Goal: Task Accomplishment & Management: Complete application form

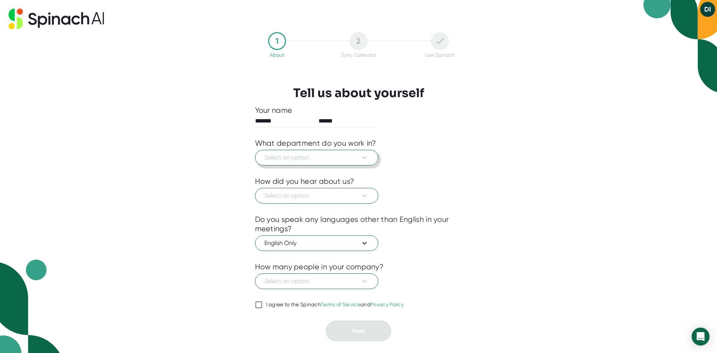
click at [357, 154] on span "Select an option" at bounding box center [316, 157] width 105 height 9
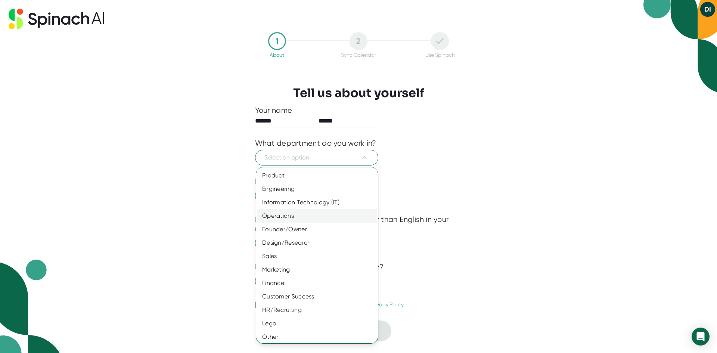
click at [305, 216] on div "Operations" at bounding box center [319, 215] width 127 height 13
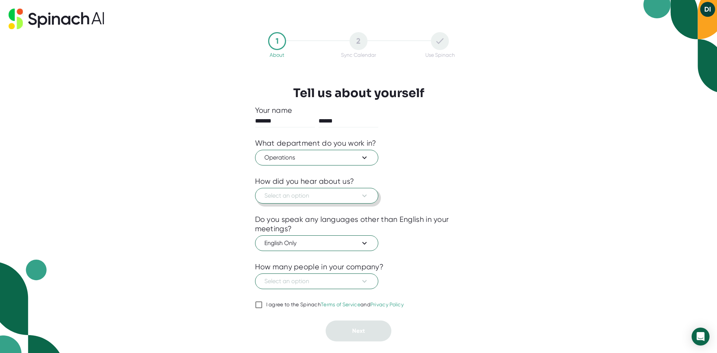
click at [361, 195] on icon at bounding box center [364, 195] width 9 height 9
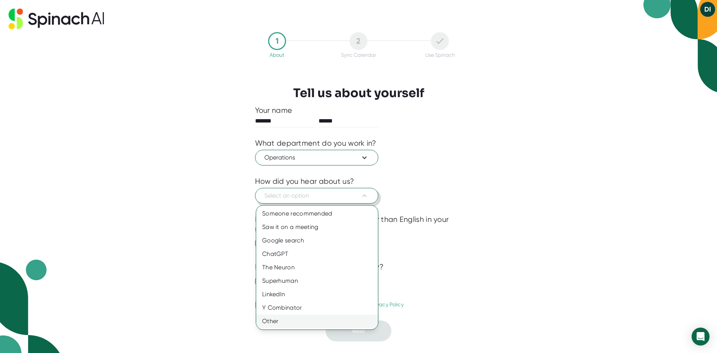
click at [313, 321] on div "Other" at bounding box center [317, 320] width 122 height 13
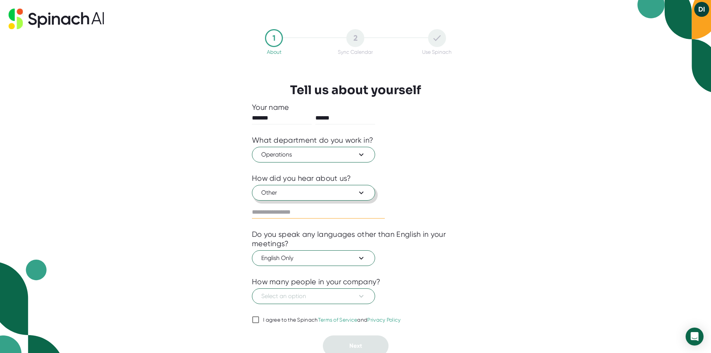
click at [304, 213] on input "text" at bounding box center [318, 212] width 133 height 12
type input "******"
click at [488, 258] on div "1 About 2 Sync Calendar Use Spinach Tell us about yourself Your name ******* **…" at bounding box center [355, 176] width 711 height 353
click at [329, 261] on span "English Only" at bounding box center [313, 258] width 105 height 9
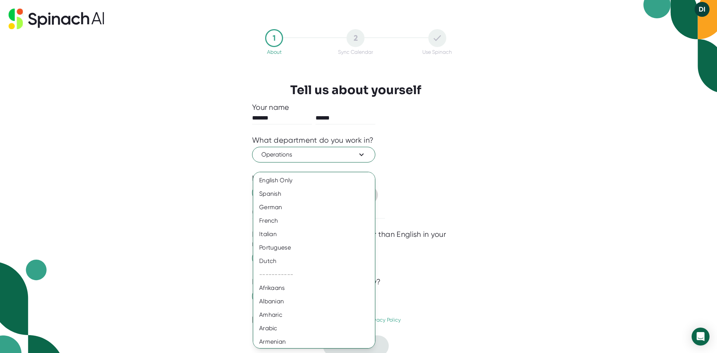
click at [189, 221] on div at bounding box center [358, 176] width 717 height 353
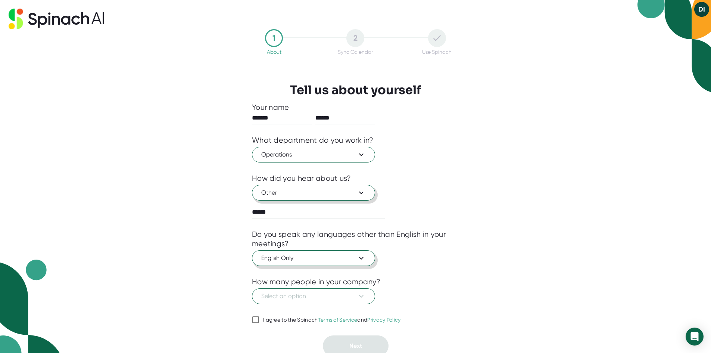
click at [325, 254] on span "English Only" at bounding box center [313, 258] width 105 height 9
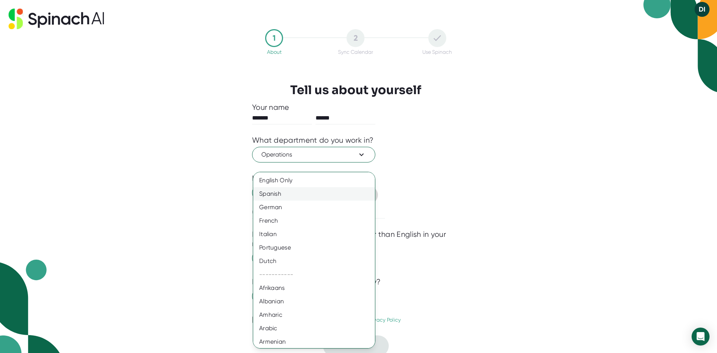
click at [309, 191] on div "Spanish" at bounding box center [316, 193] width 127 height 13
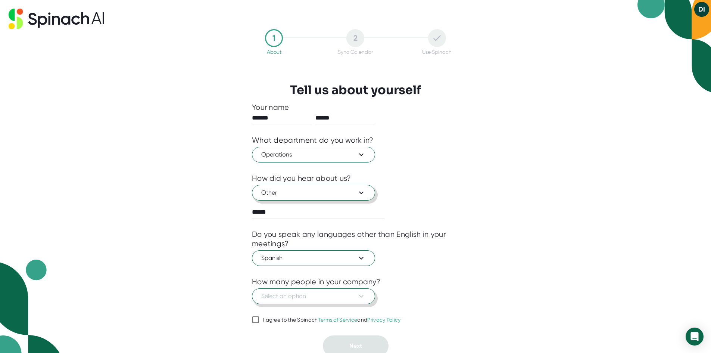
click at [305, 295] on span "Select an option" at bounding box center [313, 296] width 105 height 9
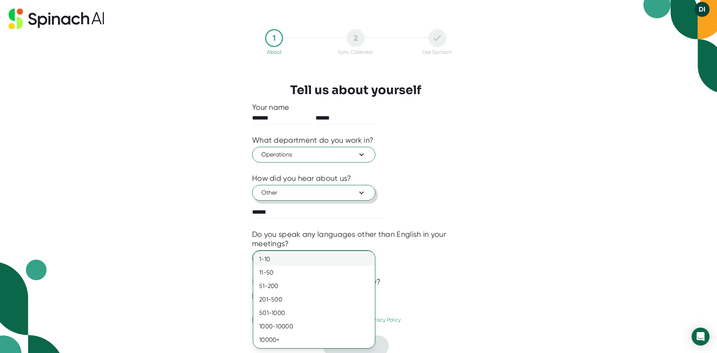
click at [294, 264] on div "1-10" at bounding box center [314, 258] width 122 height 13
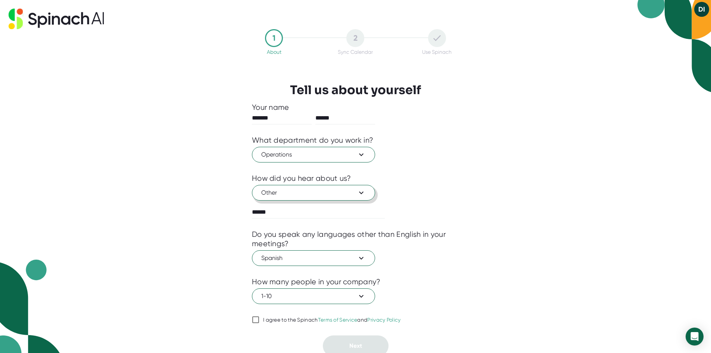
click at [199, 260] on div "1 About 2 Sync Calendar Use Spinach Tell us about yourself Your name ******* **…" at bounding box center [355, 176] width 711 height 353
click at [255, 320] on input "I agree to the Spinach Terms of Service and Privacy Policy" at bounding box center [255, 319] width 7 height 9
checkbox input "true"
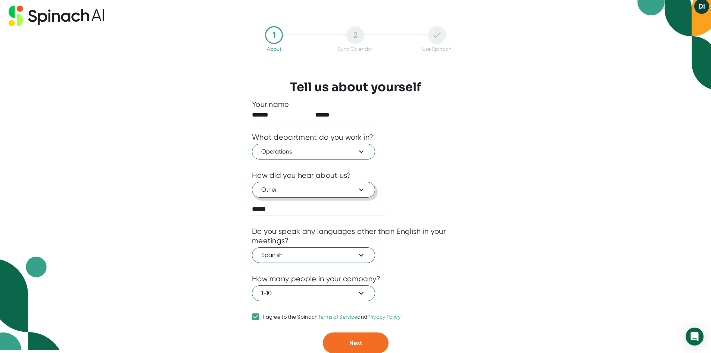
scroll to position [3, 0]
click at [356, 341] on span "Next" at bounding box center [355, 342] width 13 height 7
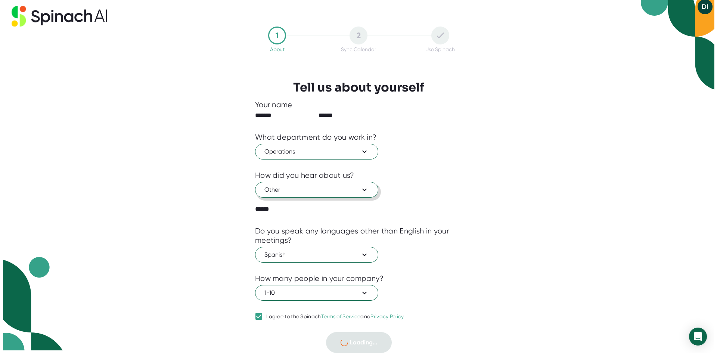
scroll to position [0, 0]
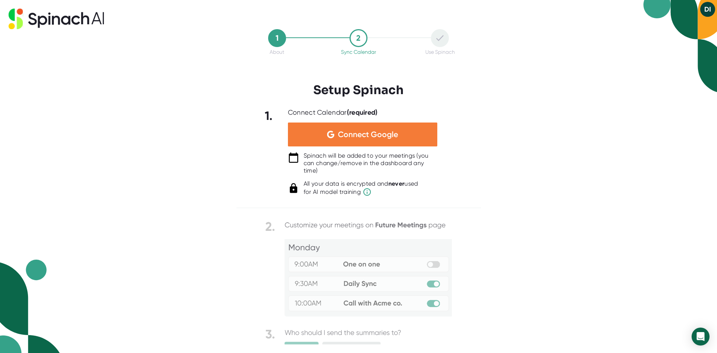
click at [371, 127] on div "Connect Google" at bounding box center [362, 134] width 149 height 24
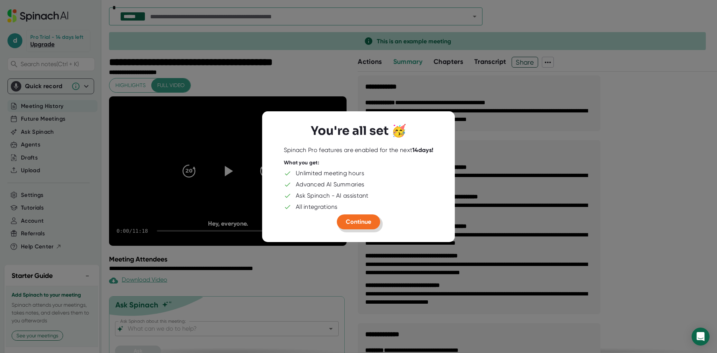
click at [347, 222] on span "Continue" at bounding box center [358, 221] width 25 height 7
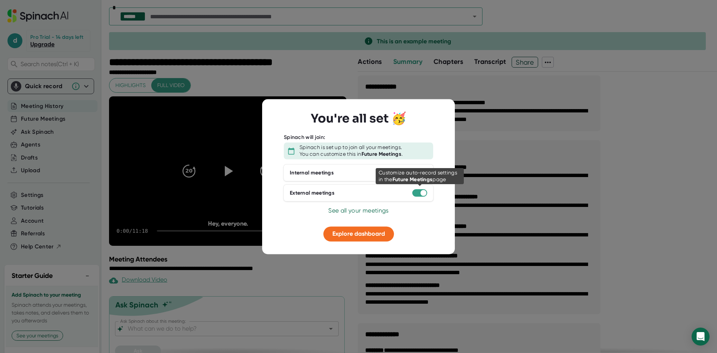
click at [419, 193] on div at bounding box center [419, 192] width 15 height 7
click at [420, 192] on div at bounding box center [419, 192] width 15 height 7
click at [423, 192] on div at bounding box center [423, 193] width 6 height 6
click at [360, 209] on span "See all your meetings" at bounding box center [358, 210] width 60 height 7
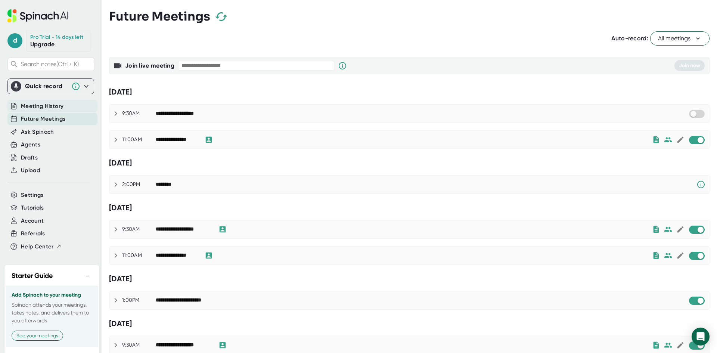
click at [44, 111] on span "Meeting History" at bounding box center [42, 106] width 43 height 9
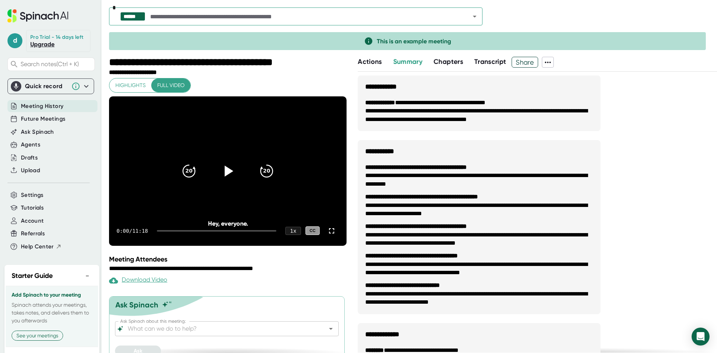
click at [227, 168] on icon at bounding box center [227, 170] width 19 height 19
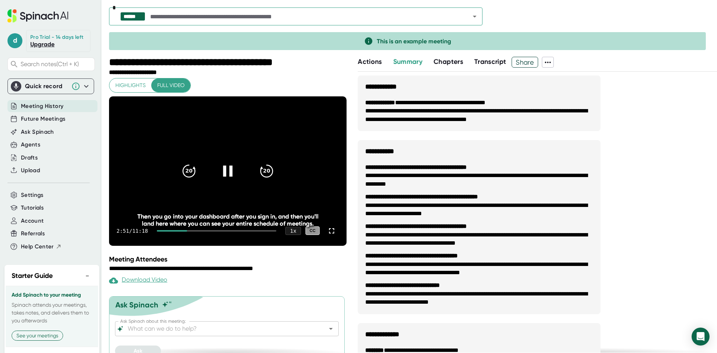
click at [218, 175] on icon at bounding box center [227, 170] width 19 height 19
click at [38, 48] on link "Upgrade" at bounding box center [42, 44] width 24 height 7
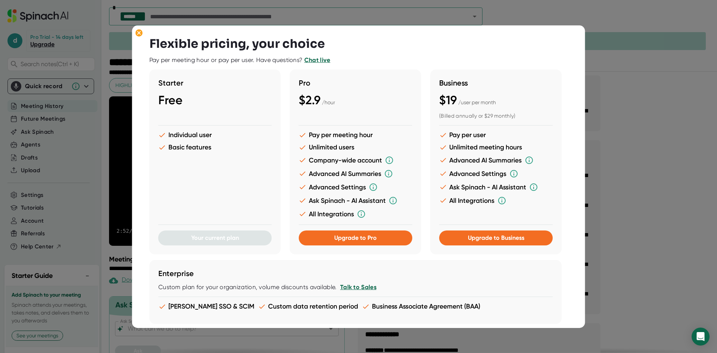
click at [612, 28] on div at bounding box center [358, 176] width 717 height 353
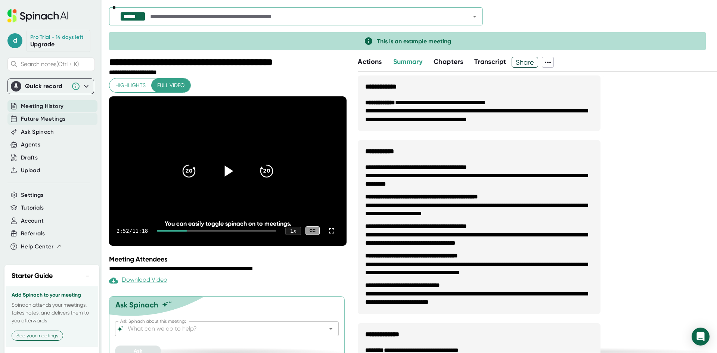
click at [43, 123] on span "Future Meetings" at bounding box center [43, 119] width 44 height 9
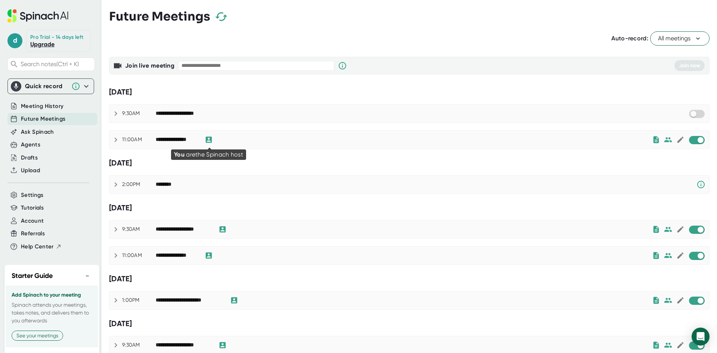
click at [206, 138] on icon at bounding box center [209, 140] width 6 height 6
click at [686, 35] on span "All meetings" at bounding box center [680, 38] width 44 height 9
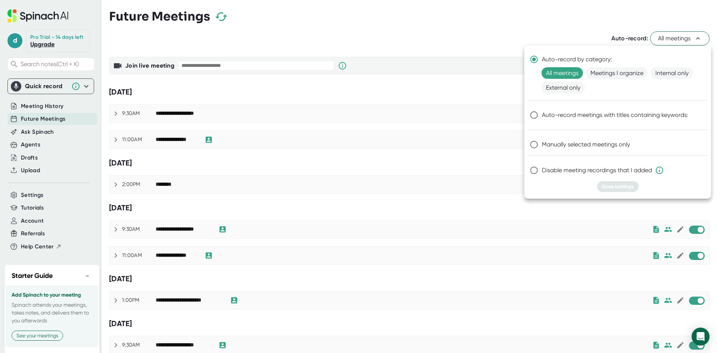
click at [566, 16] on div at bounding box center [358, 176] width 717 height 353
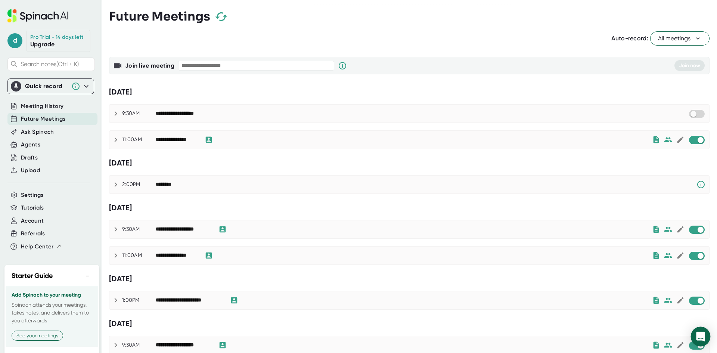
click at [698, 338] on icon "Open Intercom Messenger" at bounding box center [701, 337] width 10 height 10
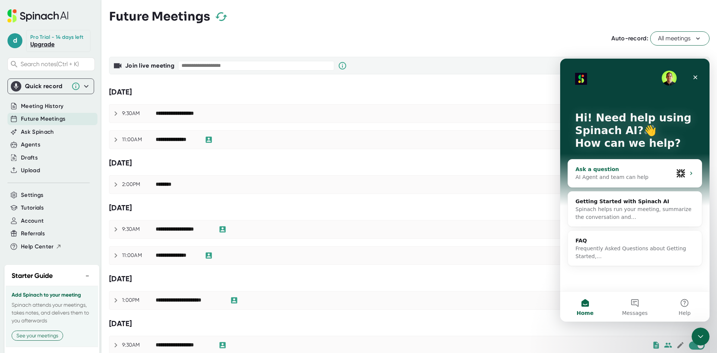
click at [618, 170] on div "Ask a question" at bounding box center [624, 169] width 98 height 8
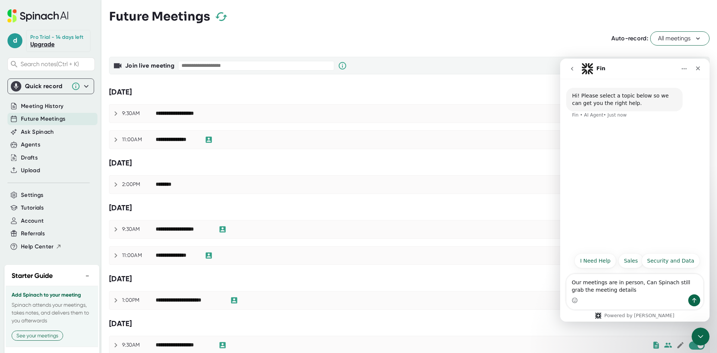
type textarea "Our meetings are in person, Can Spinach still grab the meeting details?"
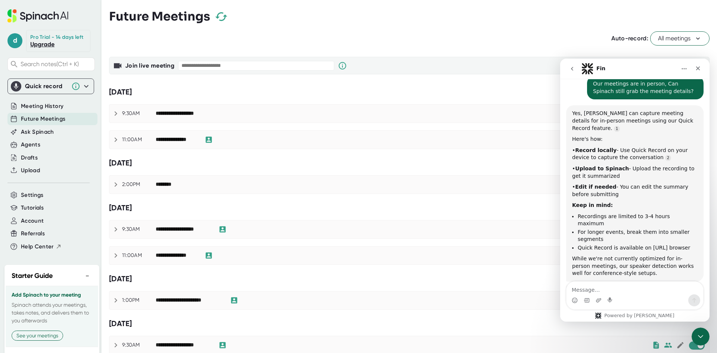
scroll to position [60, 0]
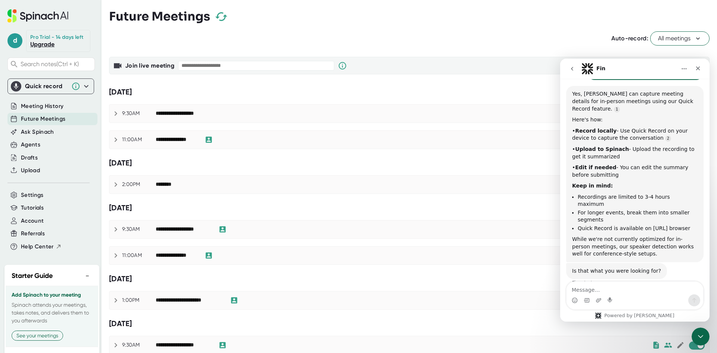
click at [117, 138] on icon at bounding box center [115, 139] width 9 height 9
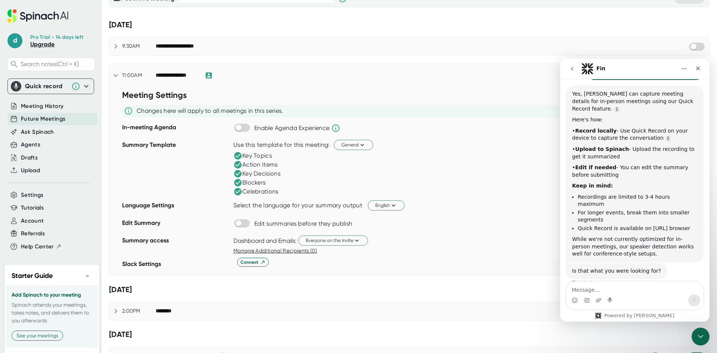
scroll to position [75, 0]
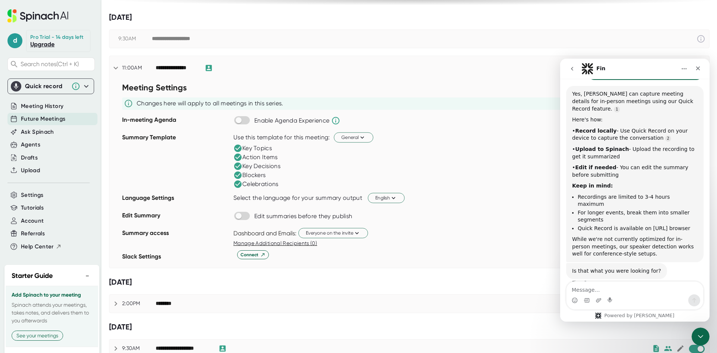
click at [82, 91] on icon at bounding box center [86, 86] width 9 height 9
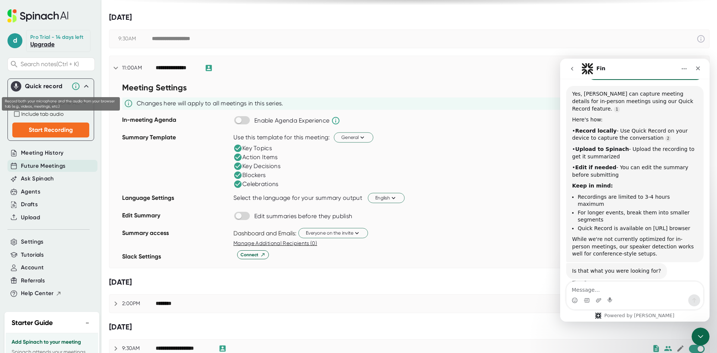
click at [17, 118] on input "Include tab audio" at bounding box center [16, 113] width 9 height 9
checkbox input "false"
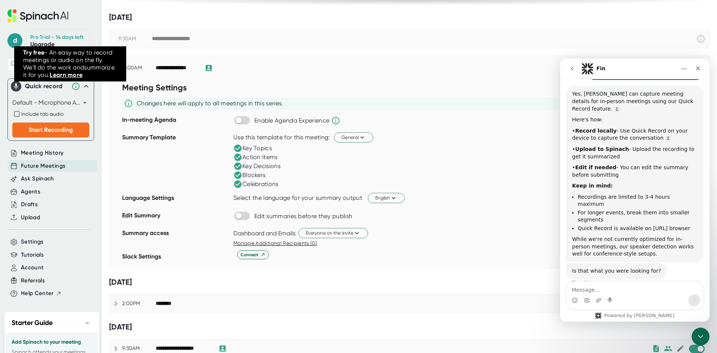
click at [71, 91] on icon at bounding box center [75, 86] width 9 height 9
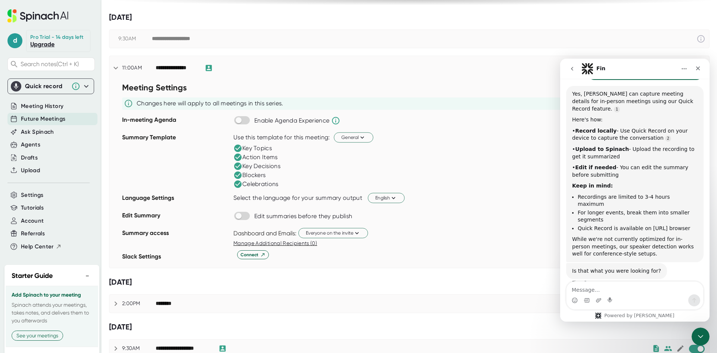
click at [53, 90] on div "Quick record" at bounding box center [46, 86] width 43 height 7
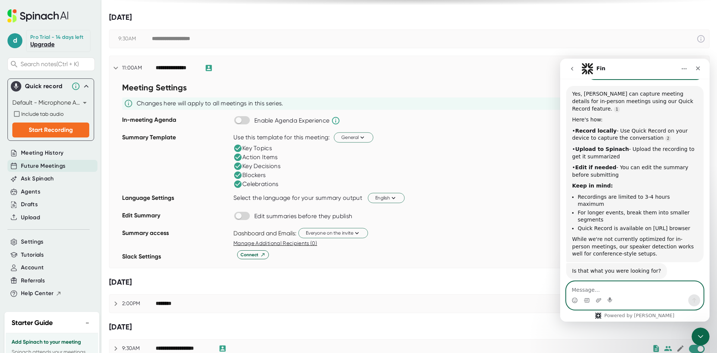
click at [599, 292] on textarea "Message…" at bounding box center [634, 288] width 137 height 13
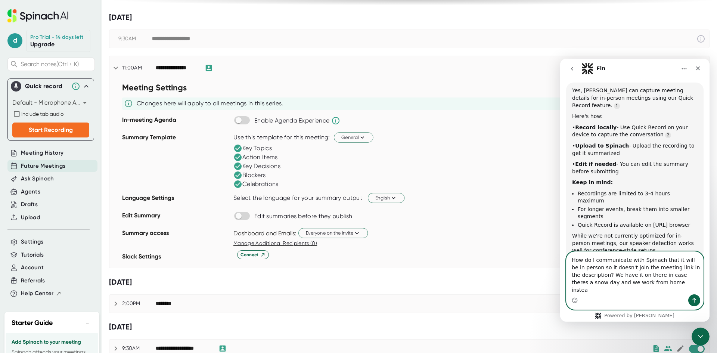
type textarea "How do I communicate with Spinach that it will be in person so it doesn't join …"
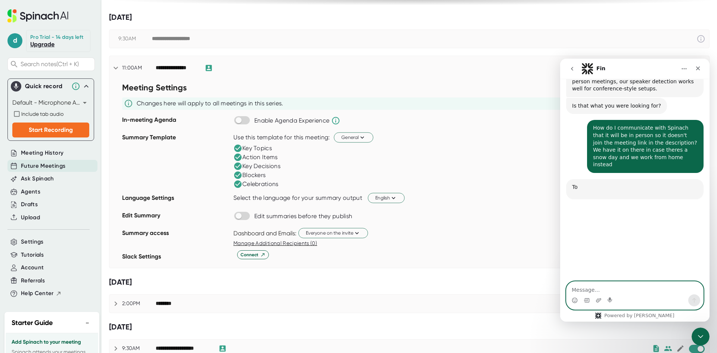
scroll to position [255, 0]
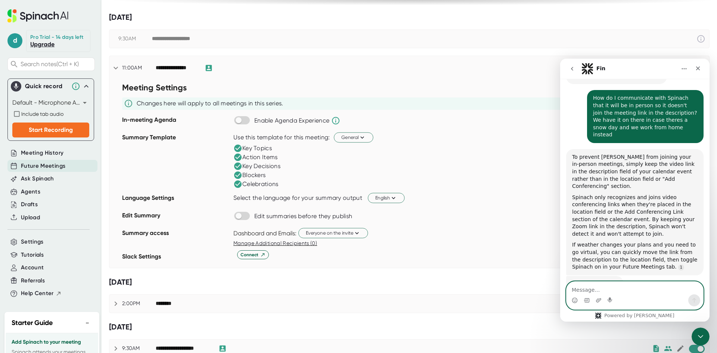
click at [630, 293] on textarea "Message…" at bounding box center [634, 288] width 137 height 13
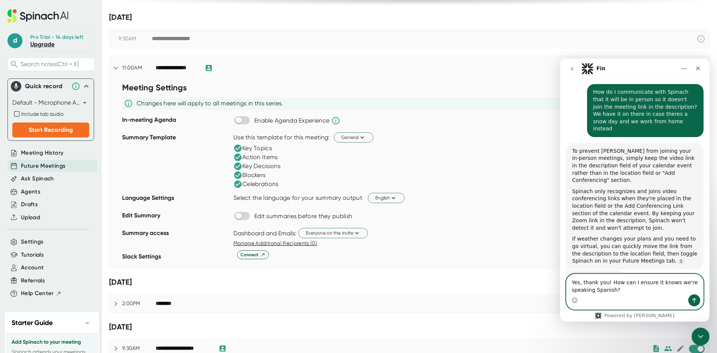
type textarea "Yes, thank you! How can I ensure it knows we're speaking Spanish?"
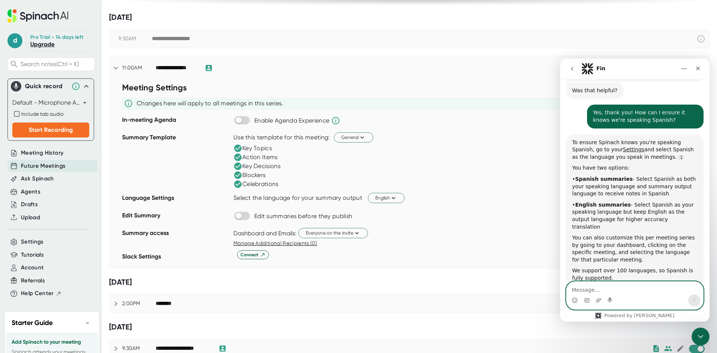
scroll to position [450, 0]
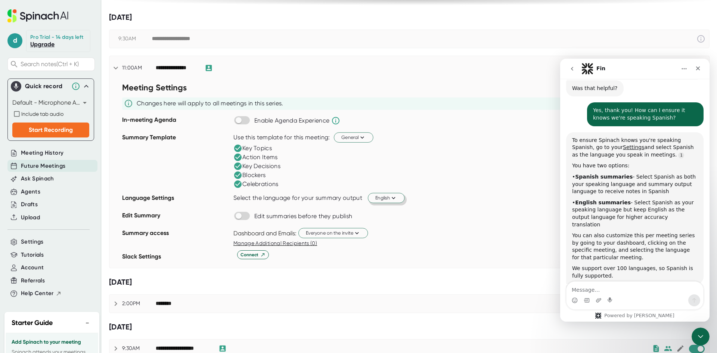
click at [381, 195] on span "English" at bounding box center [386, 197] width 22 height 7
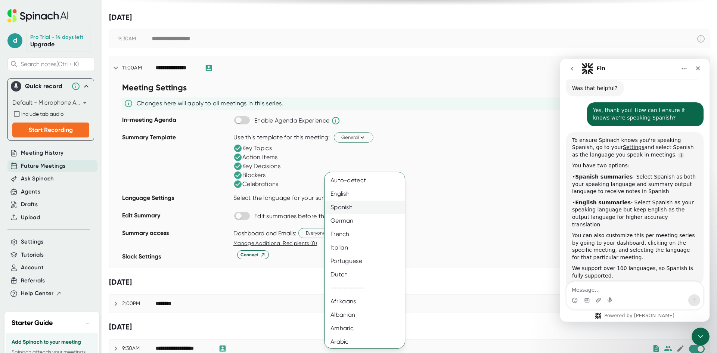
click at [364, 203] on div "Spanish" at bounding box center [367, 207] width 86 height 13
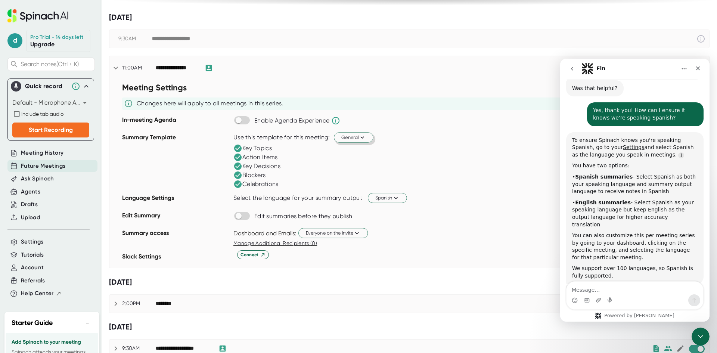
click at [356, 134] on span "General" at bounding box center [353, 137] width 25 height 7
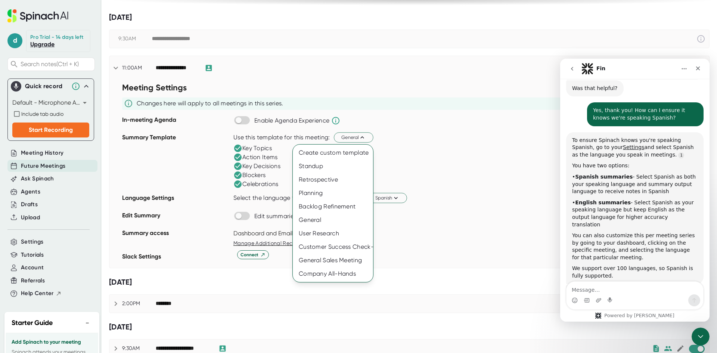
click at [442, 141] on div at bounding box center [358, 176] width 717 height 353
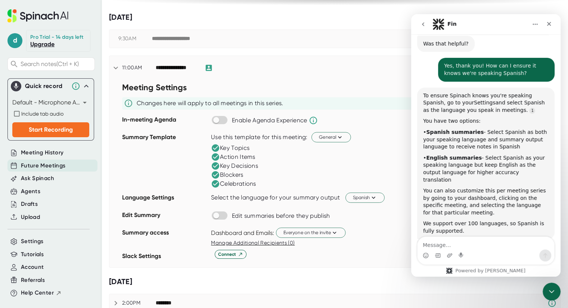
scroll to position [757, 0]
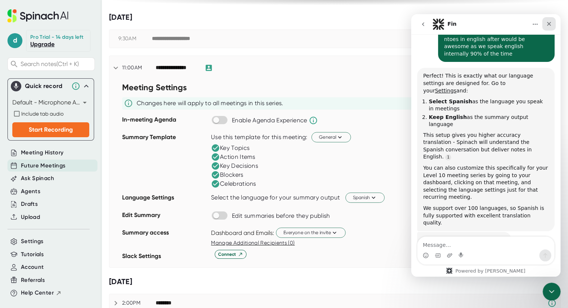
click at [547, 24] on icon "Close" at bounding box center [549, 24] width 6 height 6
